Goal: Information Seeking & Learning: Understand process/instructions

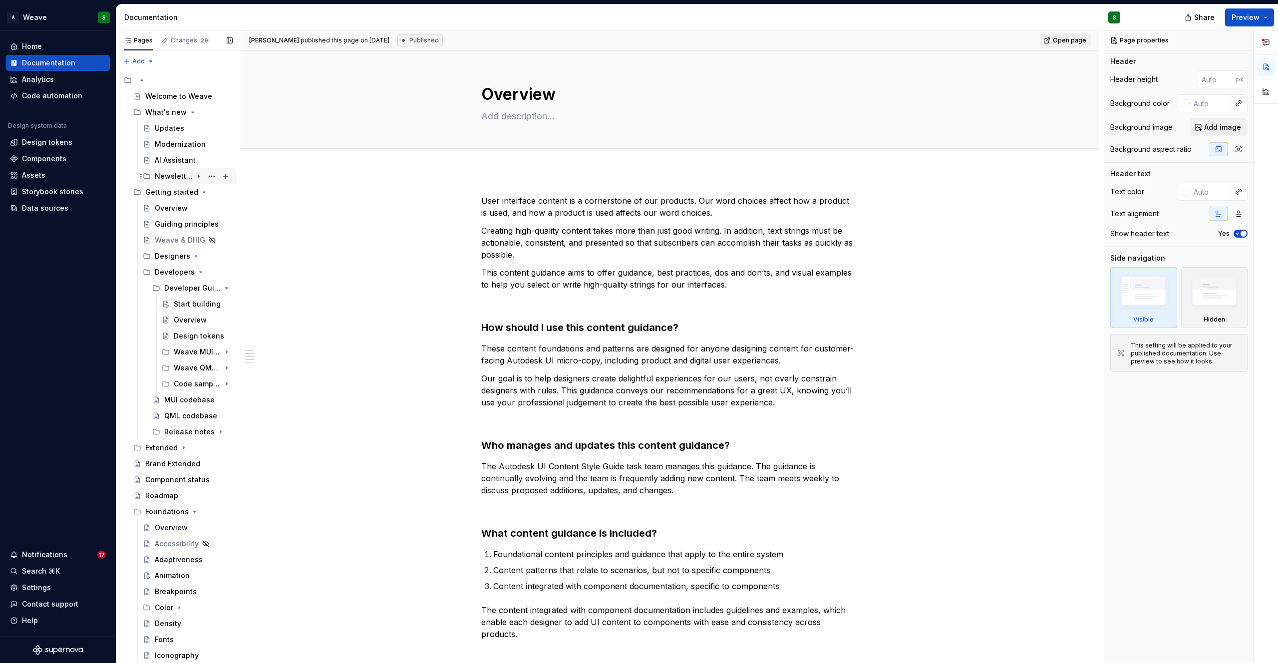
click at [198, 175] on icon "Page tree" at bounding box center [198, 176] width 1 height 2
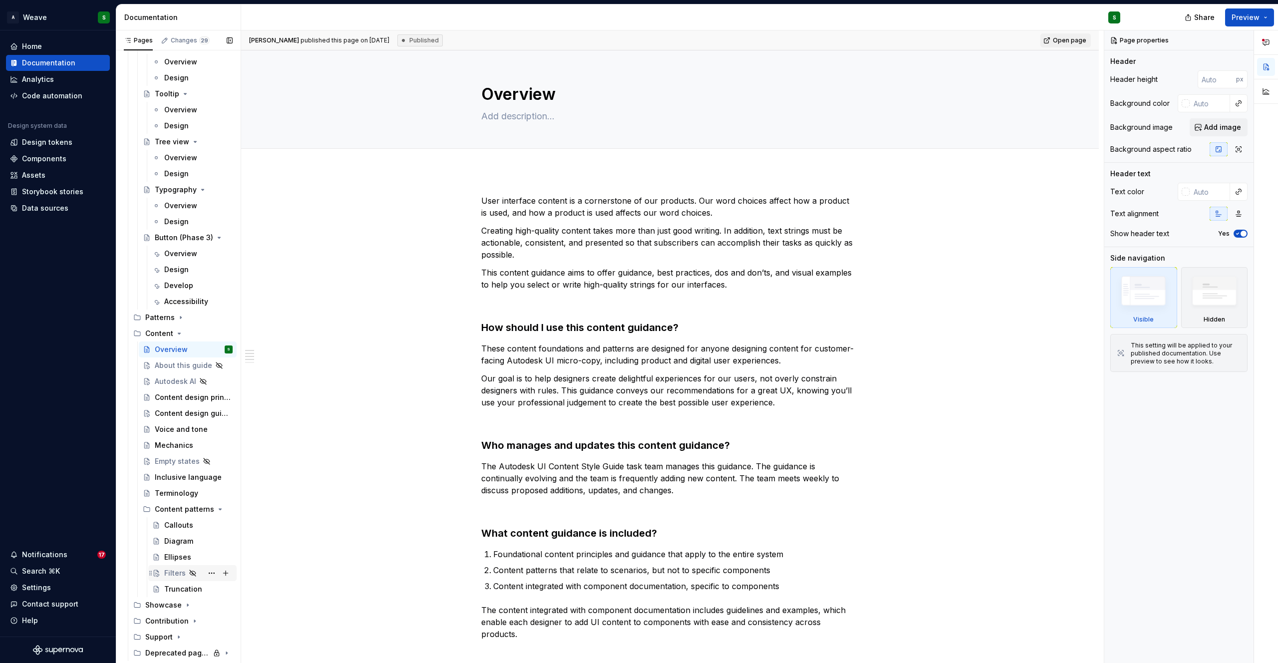
scroll to position [2970, 0]
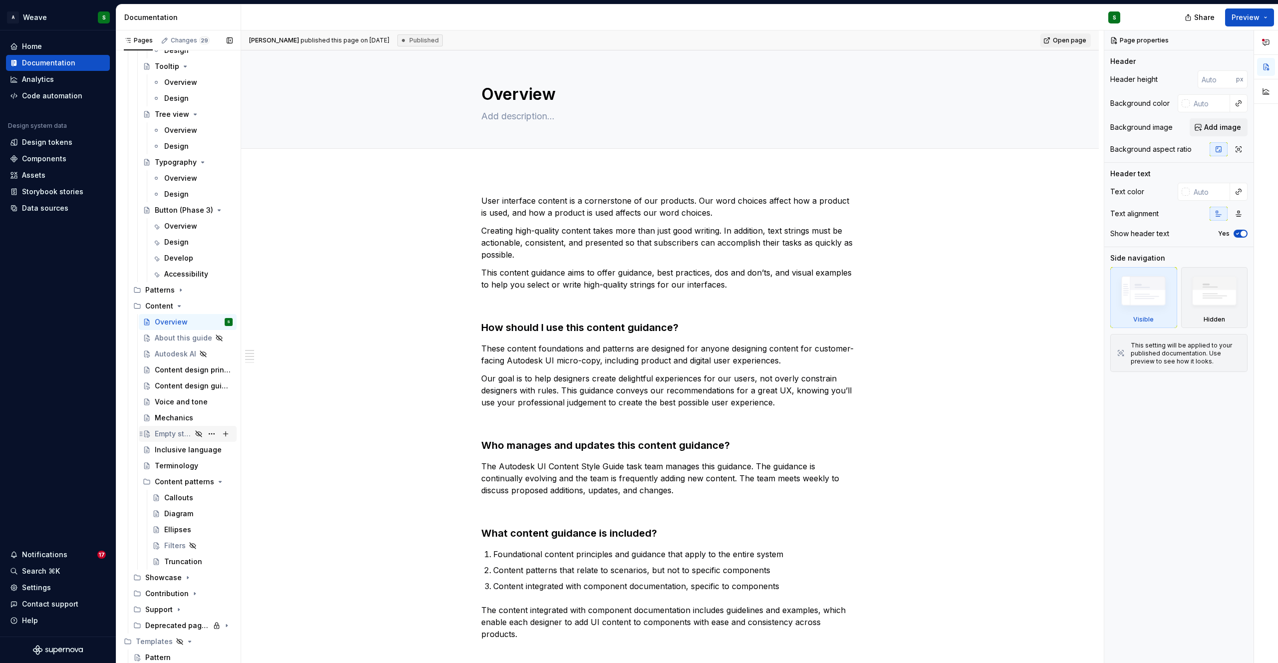
click at [163, 436] on div "Empty states" at bounding box center [173, 434] width 37 height 10
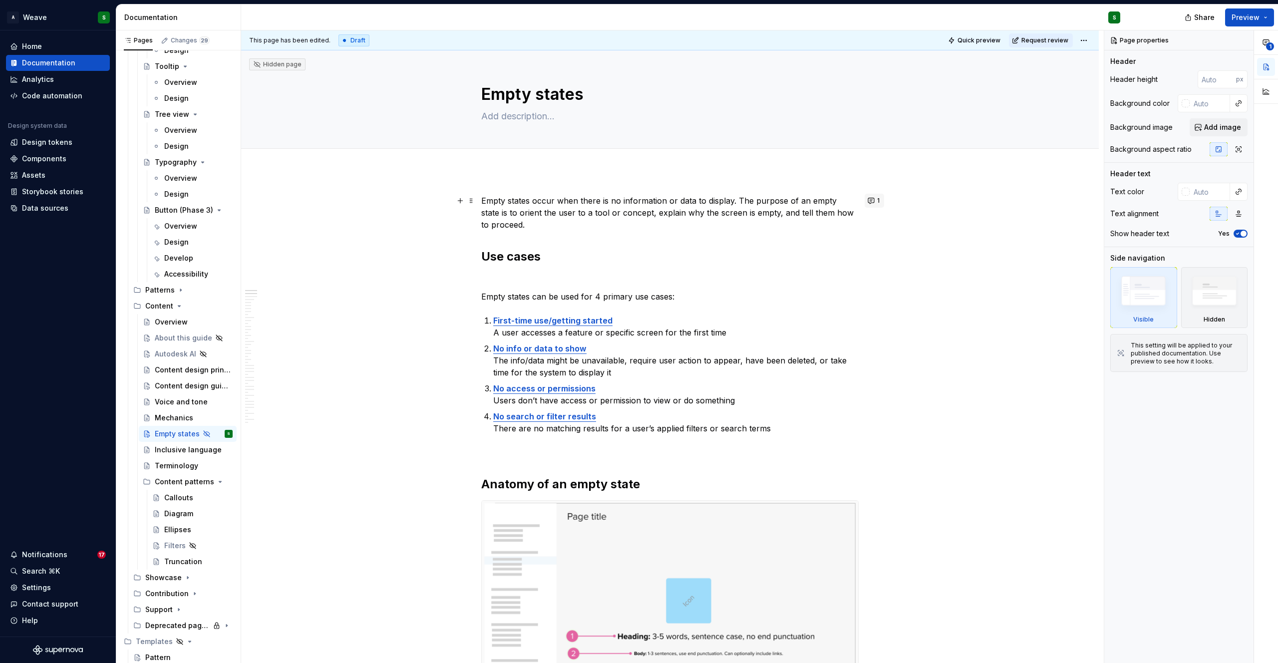
click at [876, 203] on button "1" at bounding box center [874, 201] width 19 height 14
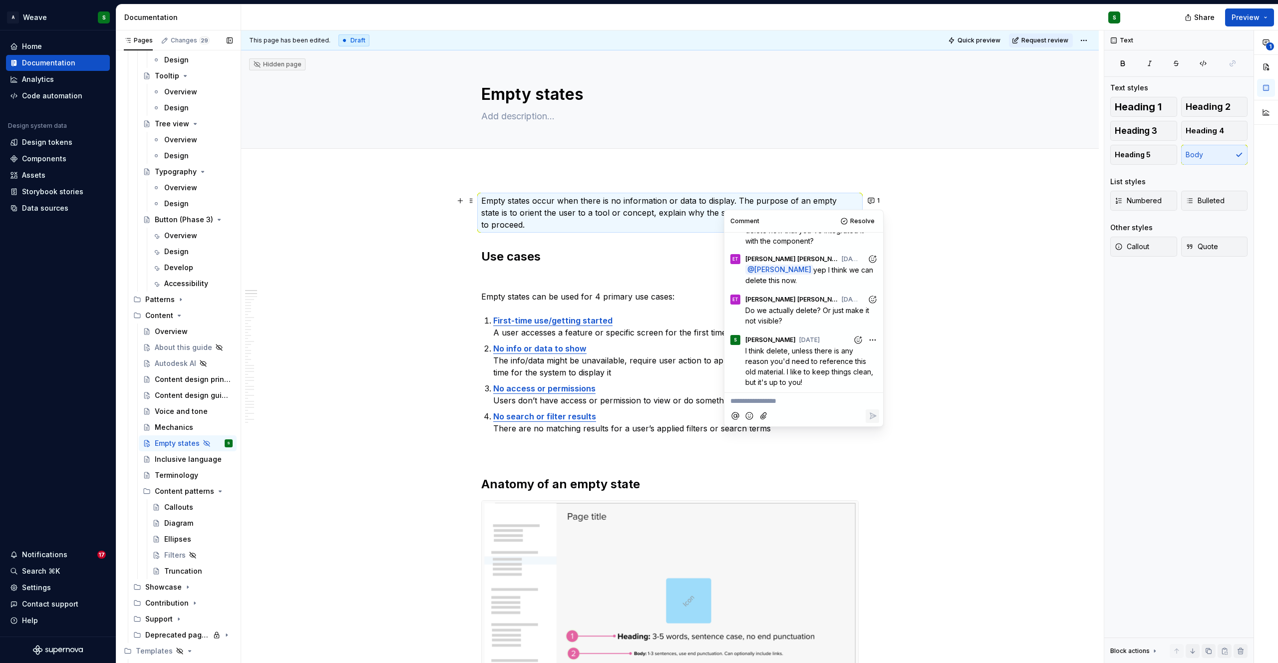
scroll to position [2970, 0]
click at [172, 549] on div "Filters" at bounding box center [174, 546] width 21 height 10
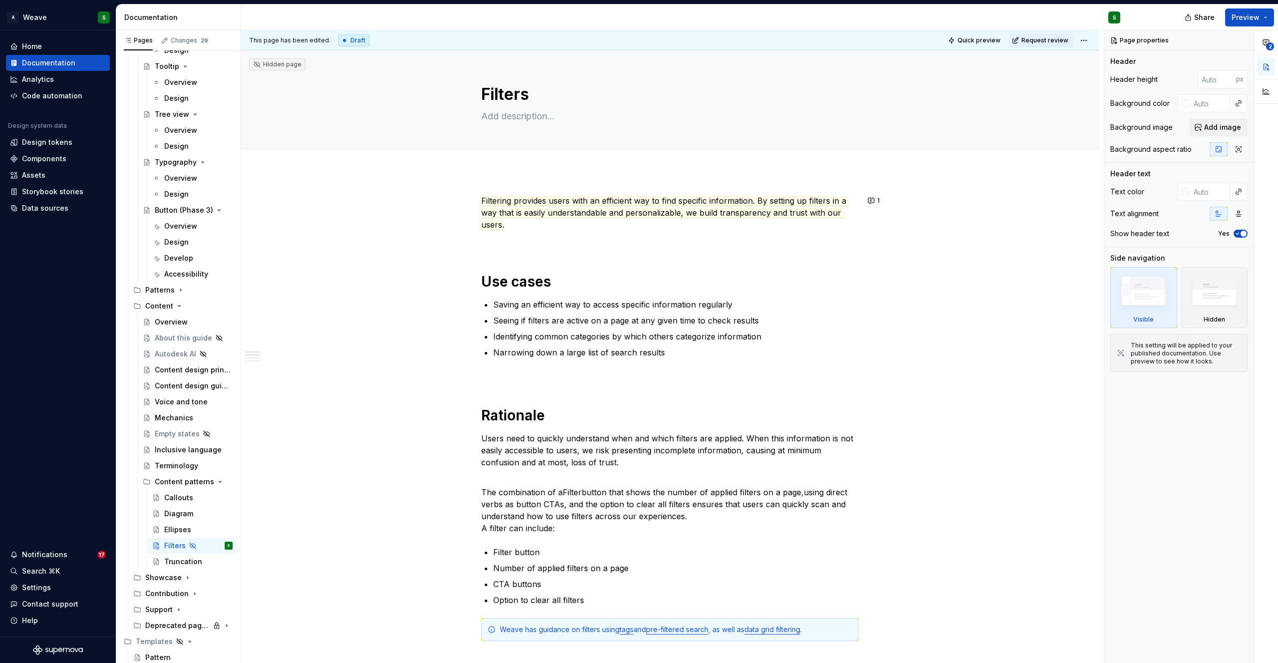
type textarea "*"
